Goal: Task Accomplishment & Management: Complete application form

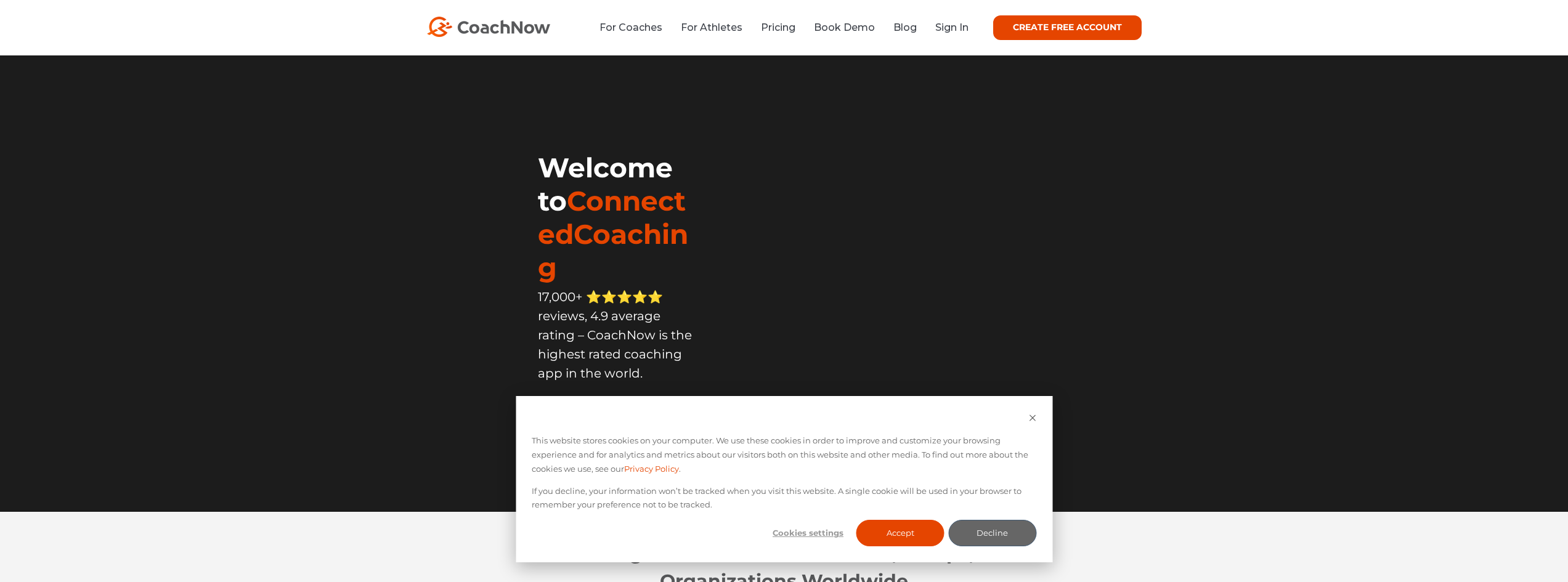
click at [1100, 27] on link "CREATE FREE ACCOUNT" at bounding box center [1067, 28] width 149 height 25
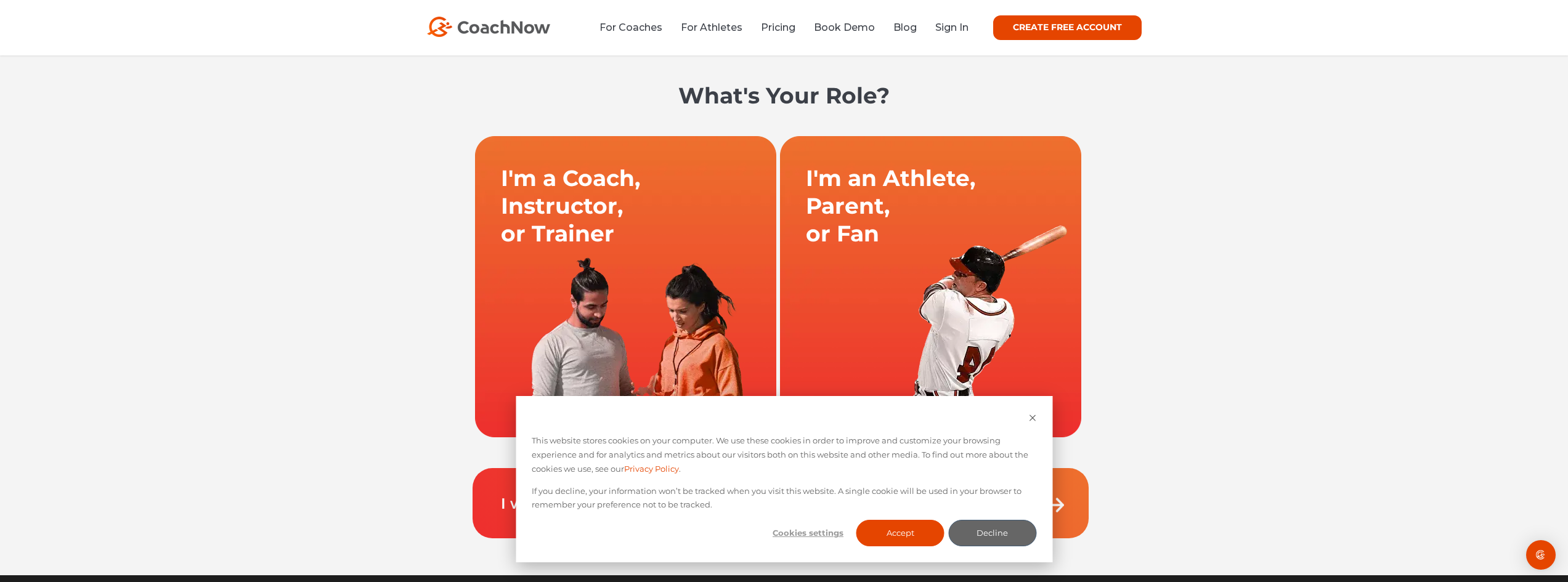
click at [902, 297] on link at bounding box center [931, 286] width 305 height 302
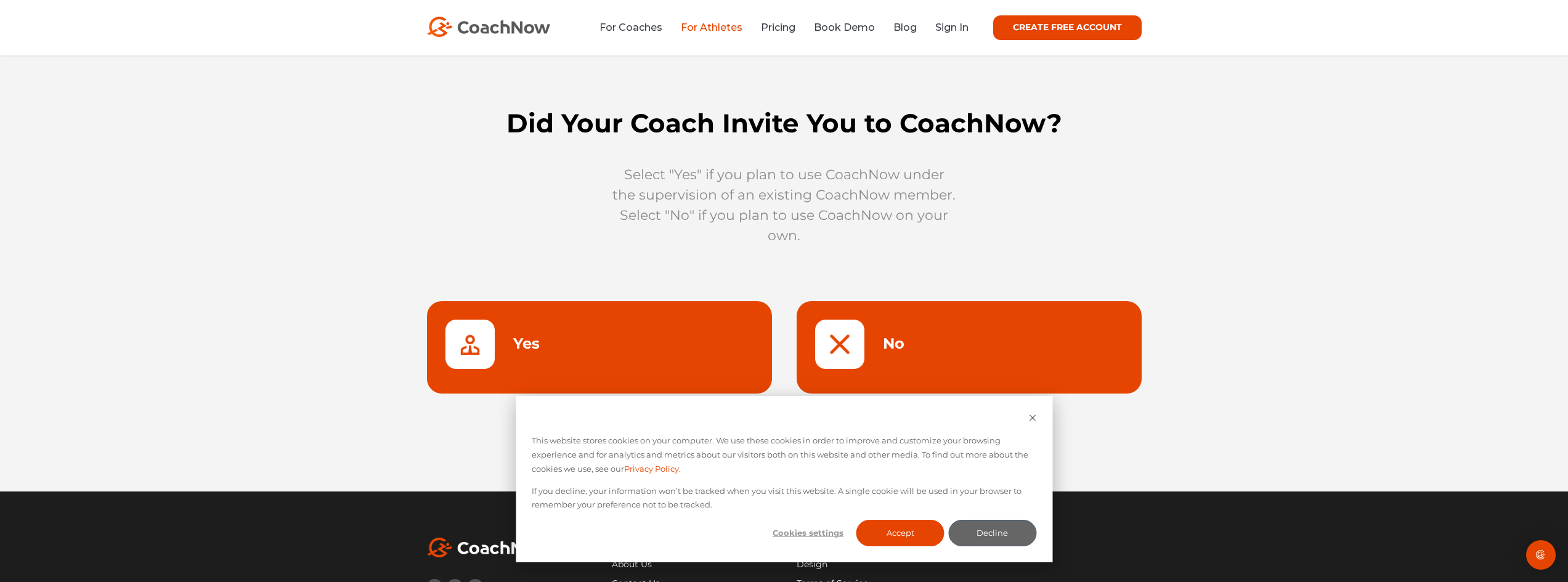
click at [915, 358] on link at bounding box center [969, 348] width 345 height 93
click at [890, 533] on button "Accept" at bounding box center [901, 533] width 88 height 27
